Goal: Information Seeking & Learning: Learn about a topic

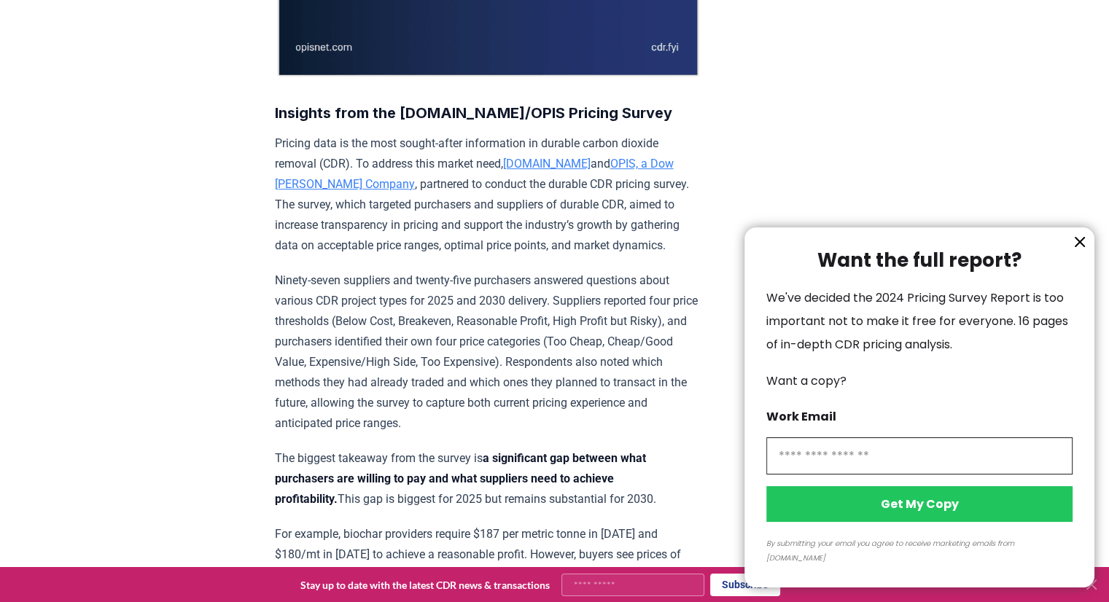
scroll to position [656, 0]
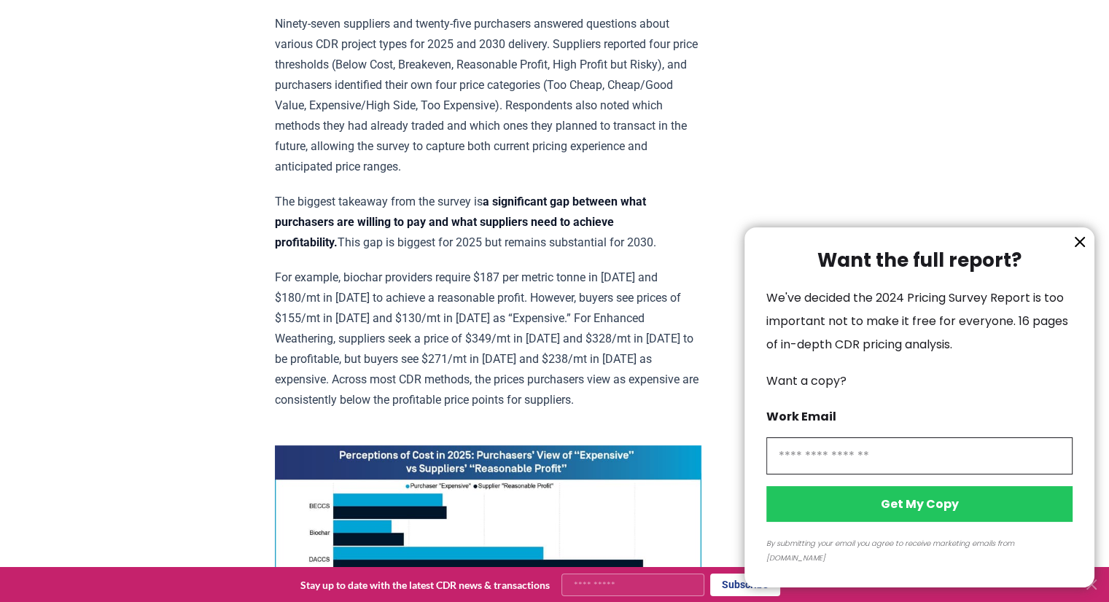
click at [1080, 251] on icon "information" at bounding box center [1079, 241] width 17 height 17
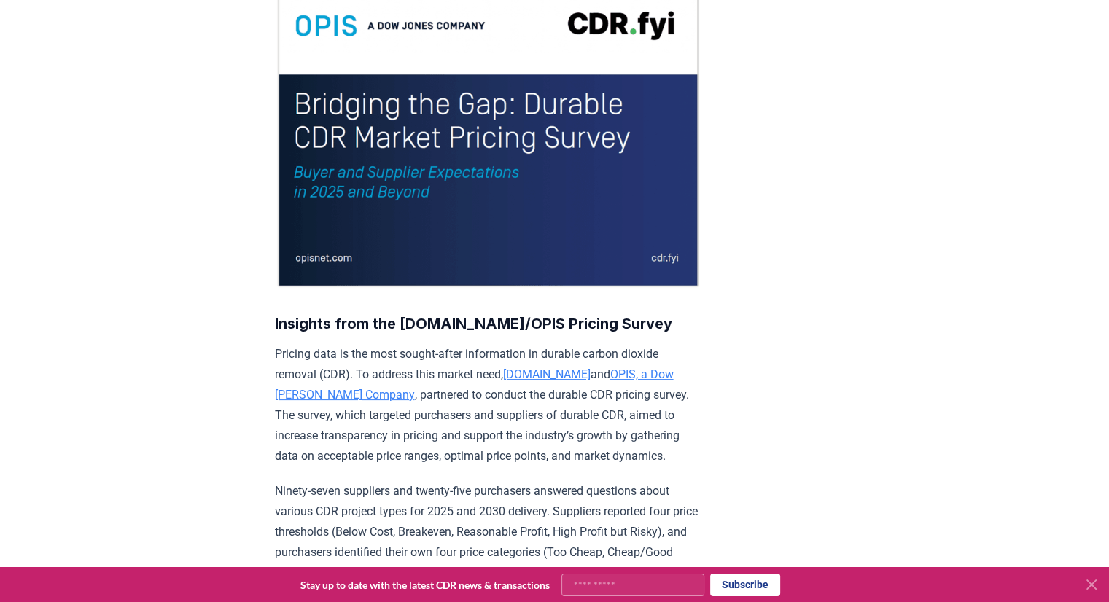
scroll to position [190, 0]
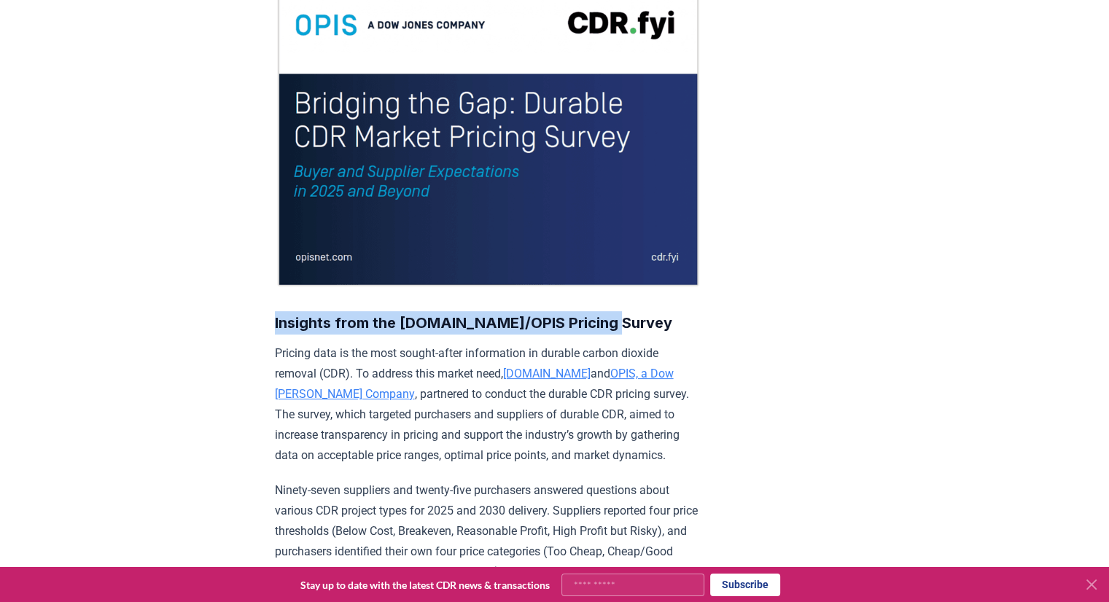
drag, startPoint x: 276, startPoint y: 319, endPoint x: 615, endPoint y: 319, distance: 339.6
click at [615, 319] on h3 "Insights from the [DOMAIN_NAME]/OPIS Pricing Survey" at bounding box center [488, 322] width 426 height 23
copy strong "Insights from the [DOMAIN_NAME]/OPIS Pricing Survey"
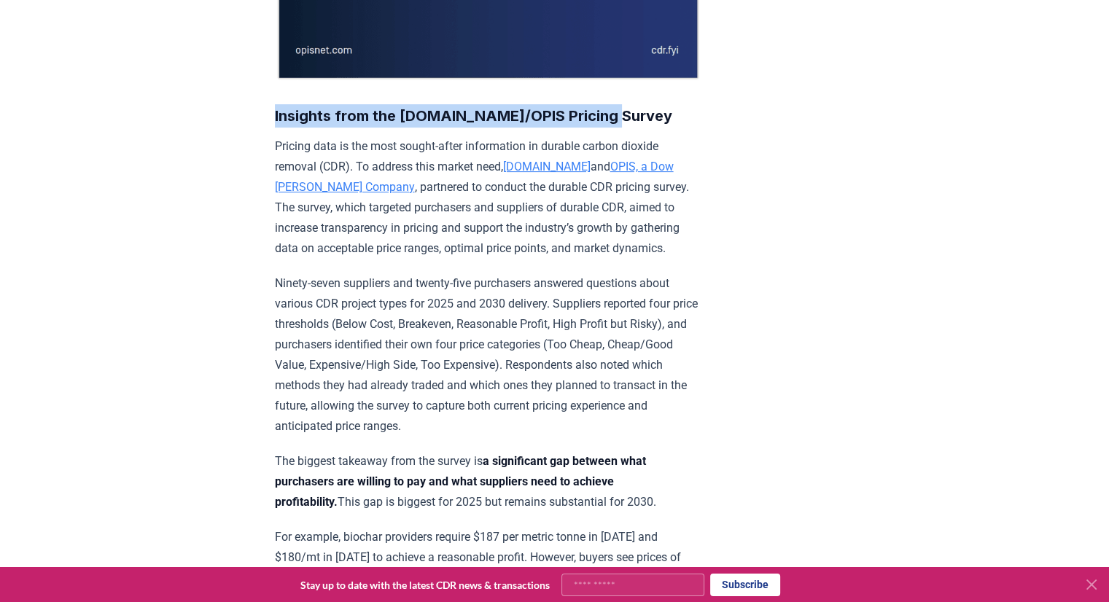
scroll to position [399, 0]
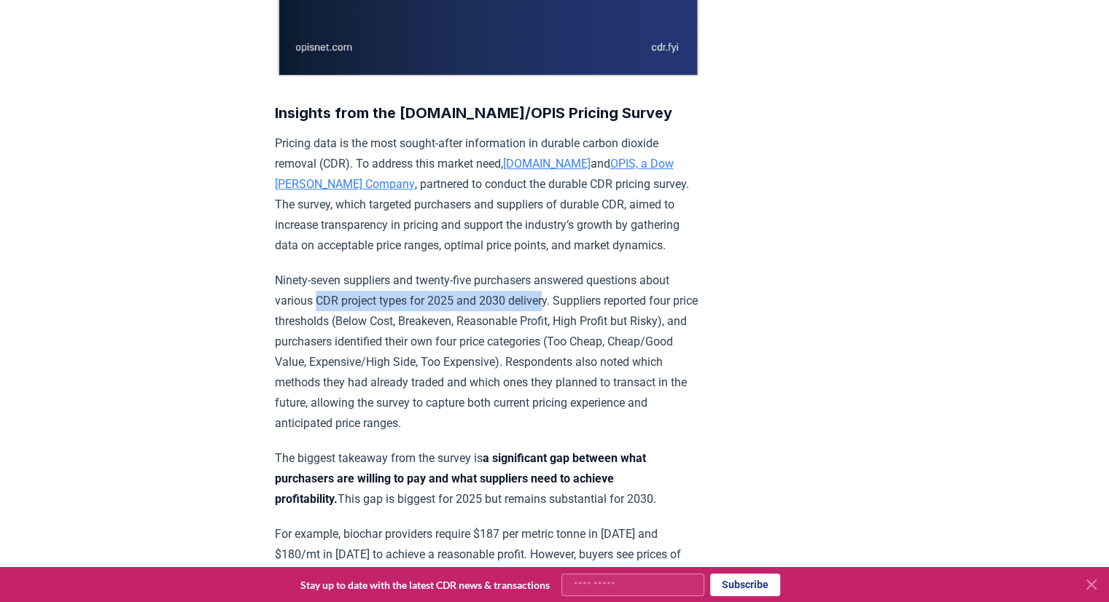
drag, startPoint x: 315, startPoint y: 294, endPoint x: 551, endPoint y: 295, distance: 236.2
click at [551, 295] on p "Ninety-seven suppliers and twenty-five purchasers answered questions about vari…" at bounding box center [488, 351] width 426 height 163
drag, startPoint x: 276, startPoint y: 295, endPoint x: 552, endPoint y: 297, distance: 276.2
click at [552, 297] on p "Ninety-seven suppliers and twenty-five purchasers answered questions about vari…" at bounding box center [488, 351] width 426 height 163
copy p "various CDR project types for 2025 and 2030 delivery"
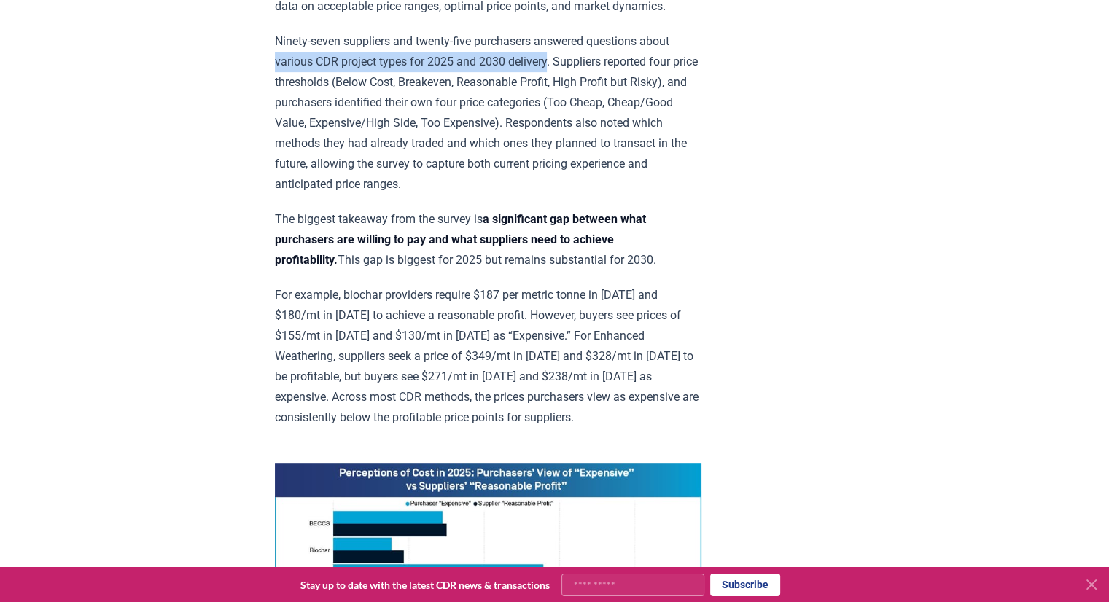
scroll to position [637, 0]
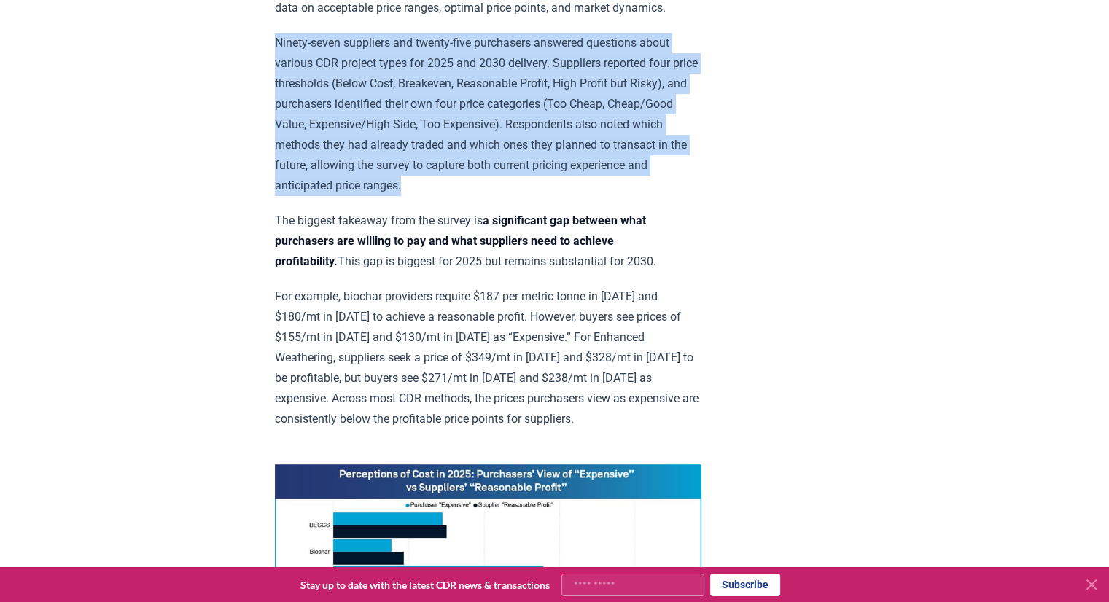
drag, startPoint x: 276, startPoint y: 33, endPoint x: 501, endPoint y: 183, distance: 271.3
click at [501, 183] on p "Ninety-seven suppliers and twenty-five purchasers answered questions about vari…" at bounding box center [488, 114] width 426 height 163
copy p "Ninety-seven suppliers and twenty-five purchasers answered questions about vari…"
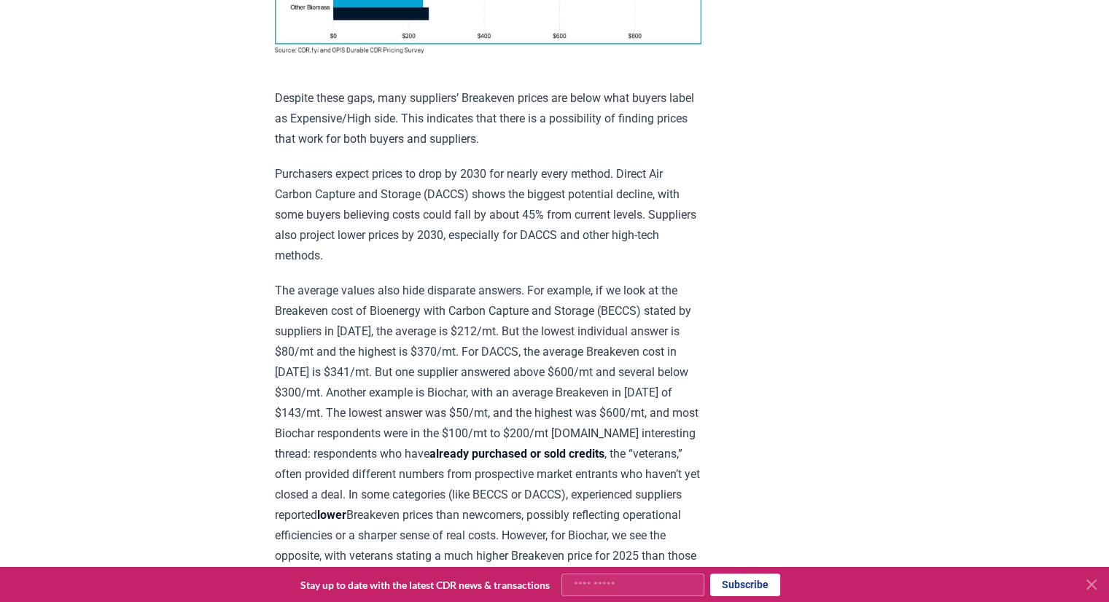
scroll to position [1315, 0]
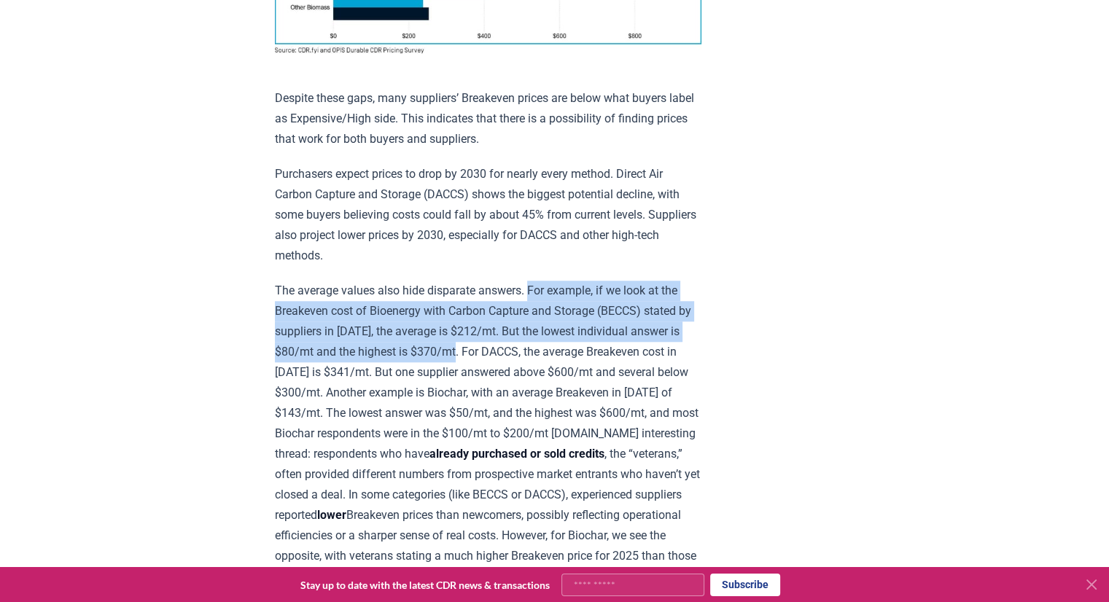
drag, startPoint x: 530, startPoint y: 278, endPoint x: 477, endPoint y: 339, distance: 80.6
click at [477, 339] on p "The average values also hide disparate answers. For example, if we look at the …" at bounding box center [488, 444] width 426 height 327
copy p "For example, if we look at the Breakeven cost of Bioenergy with Carbon Capture …"
